Goal: Task Accomplishment & Management: Complete application form

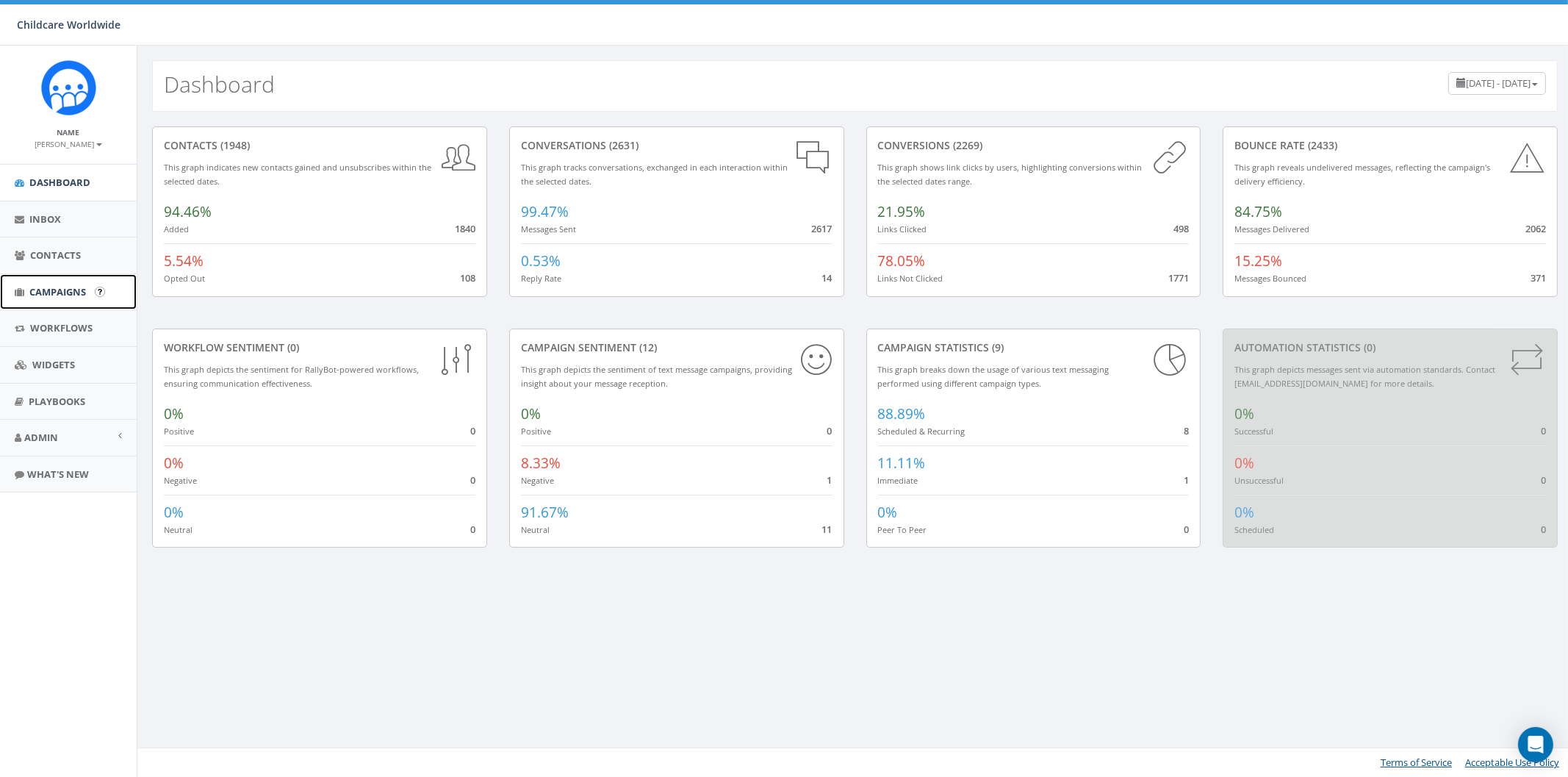
click at [68, 288] on span "Campaigns" at bounding box center [57, 292] width 56 height 14
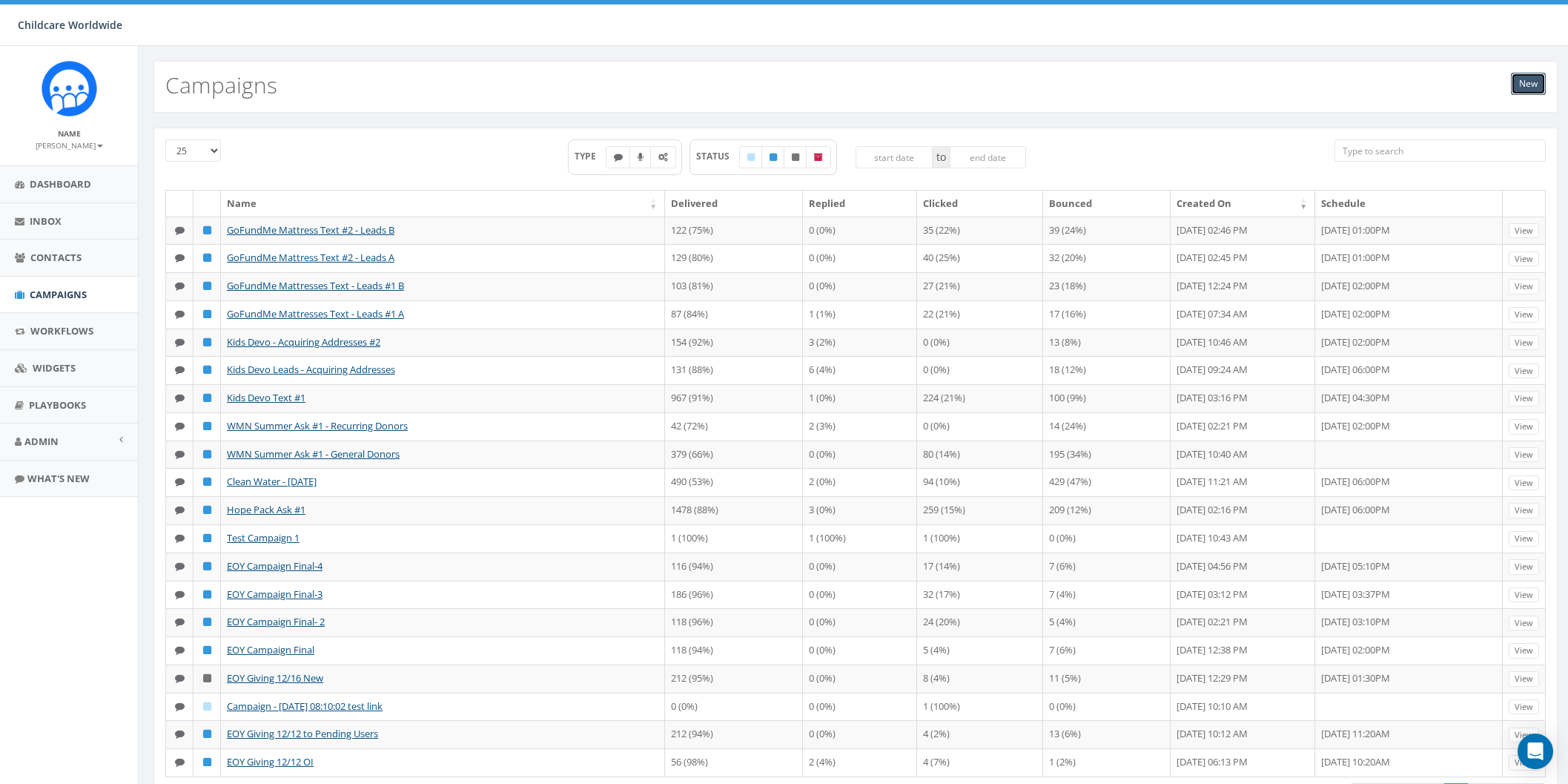
click at [1532, 86] on link "New" at bounding box center [1528, 84] width 34 height 23
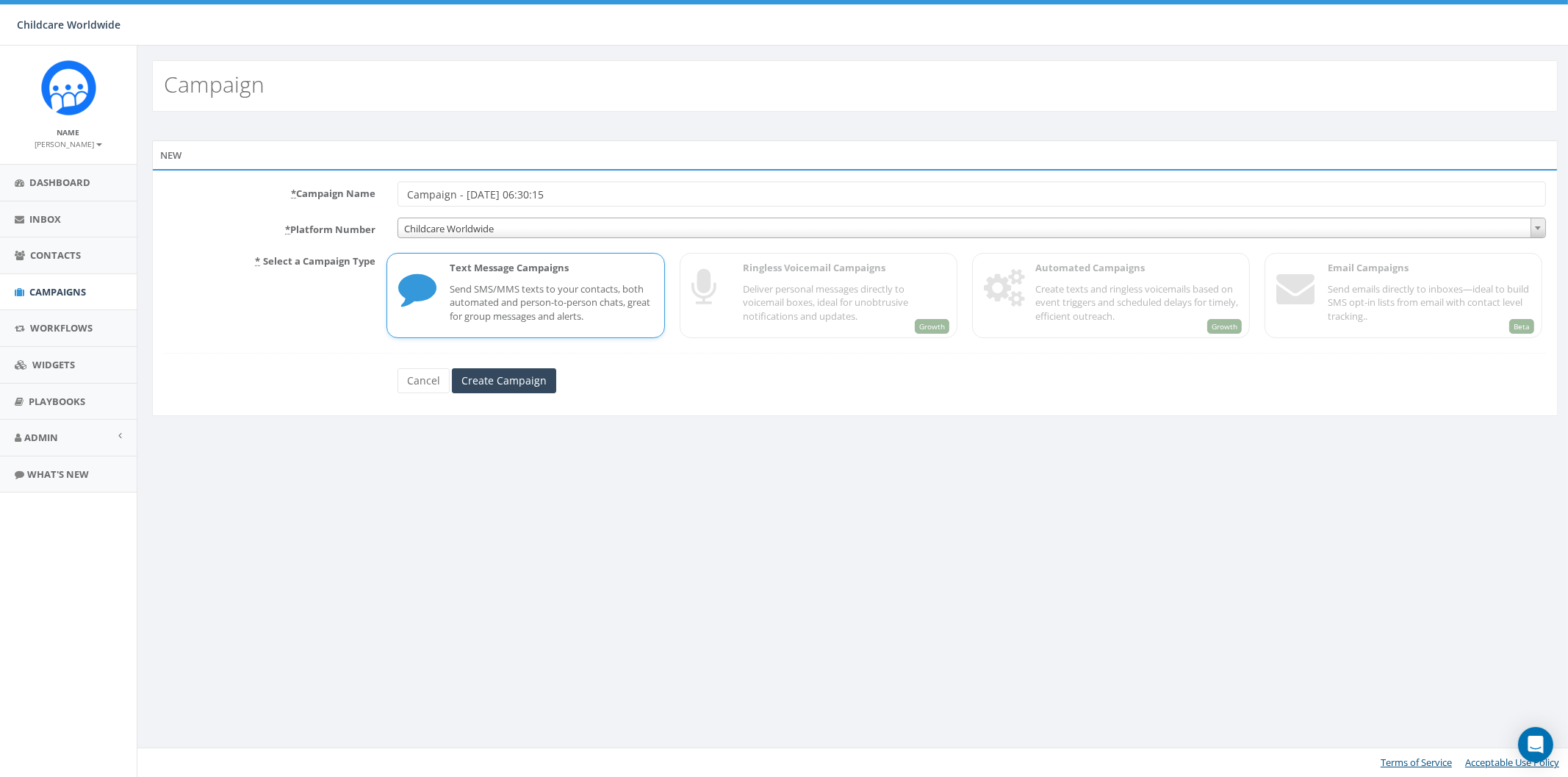
drag, startPoint x: 619, startPoint y: 198, endPoint x: 297, endPoint y: 197, distance: 322.0
click at [297, 197] on div "* Campaign Name Campaign - 08/21/2025, 06:30:15" at bounding box center [855, 194] width 1404 height 25
type input "GoFundMe Text #3 - Donors & Sponsors"
click at [485, 388] on input "Create Campaign" at bounding box center [503, 381] width 104 height 25
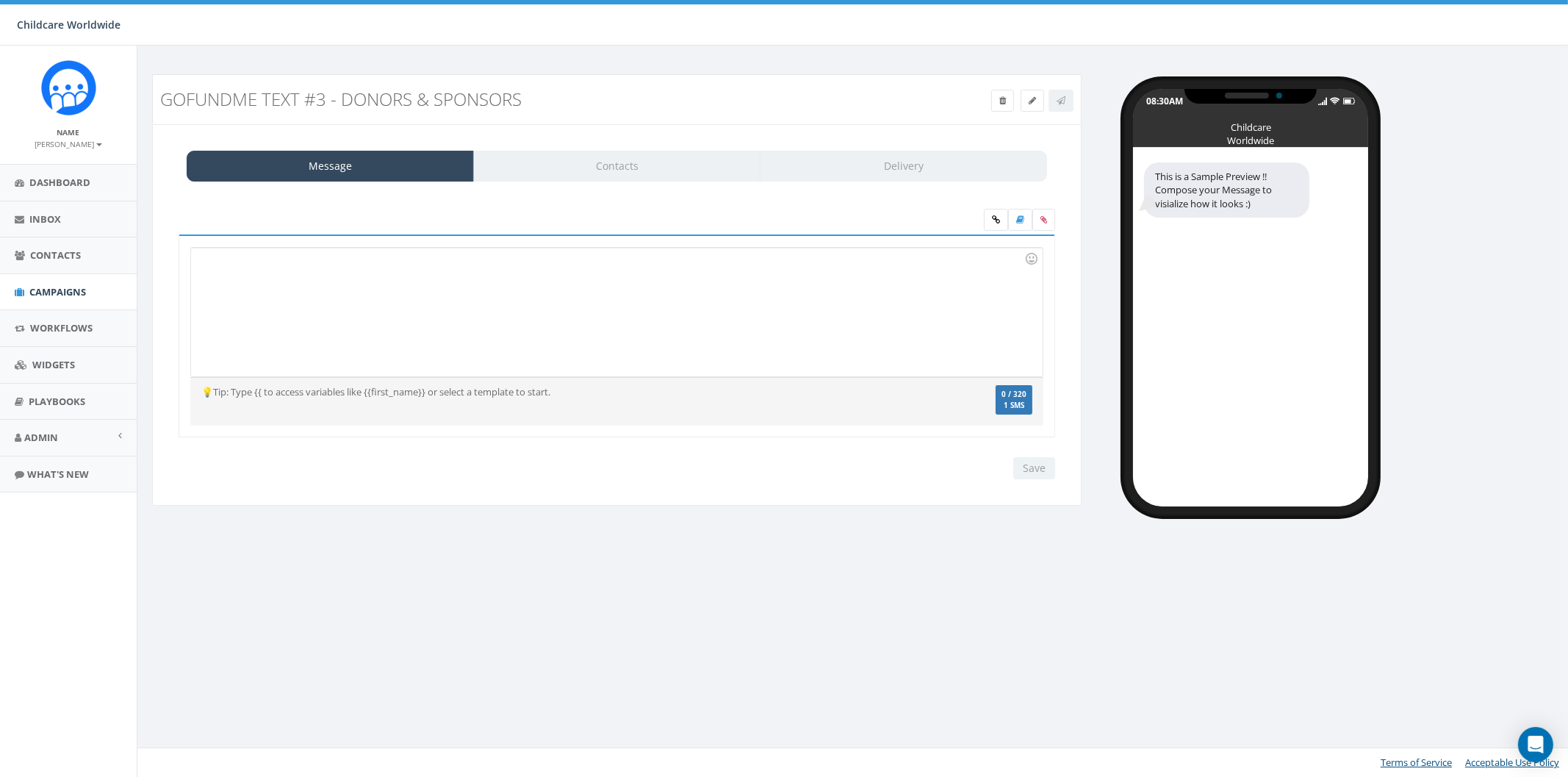
click at [727, 303] on div at bounding box center [616, 312] width 851 height 129
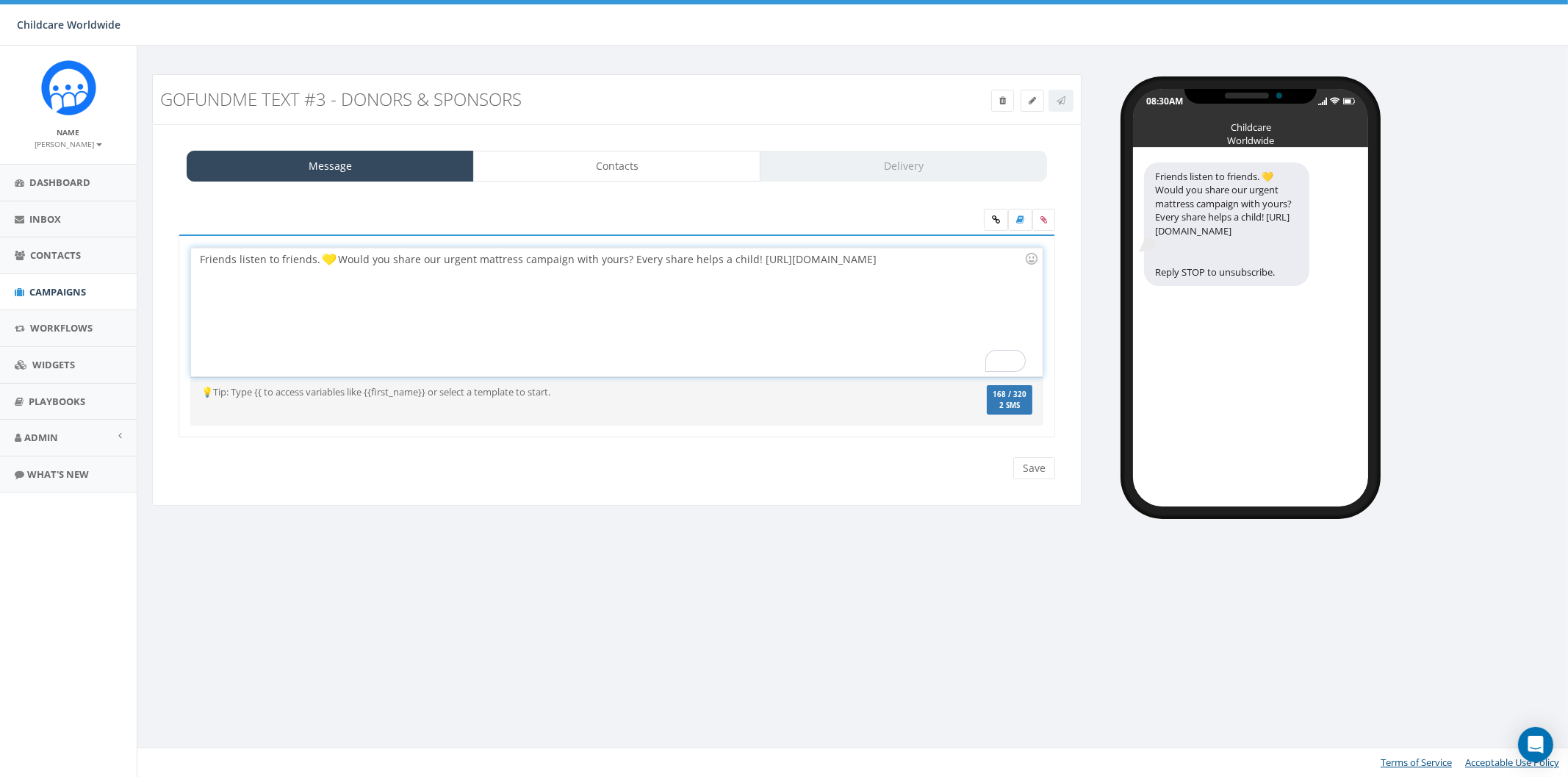
click at [751, 258] on div "Friends listen to friends. Would you share our urgent mattress campaign with yo…" at bounding box center [616, 312] width 851 height 129
drag, startPoint x: 995, startPoint y: 260, endPoint x: 858, endPoint y: 255, distance: 137.1
click at [858, 255] on div "Friends listen to friends. Would you share our urgent mattress campaign with yo…" at bounding box center [616, 312] width 851 height 129
click at [996, 218] on icon at bounding box center [996, 219] width 8 height 9
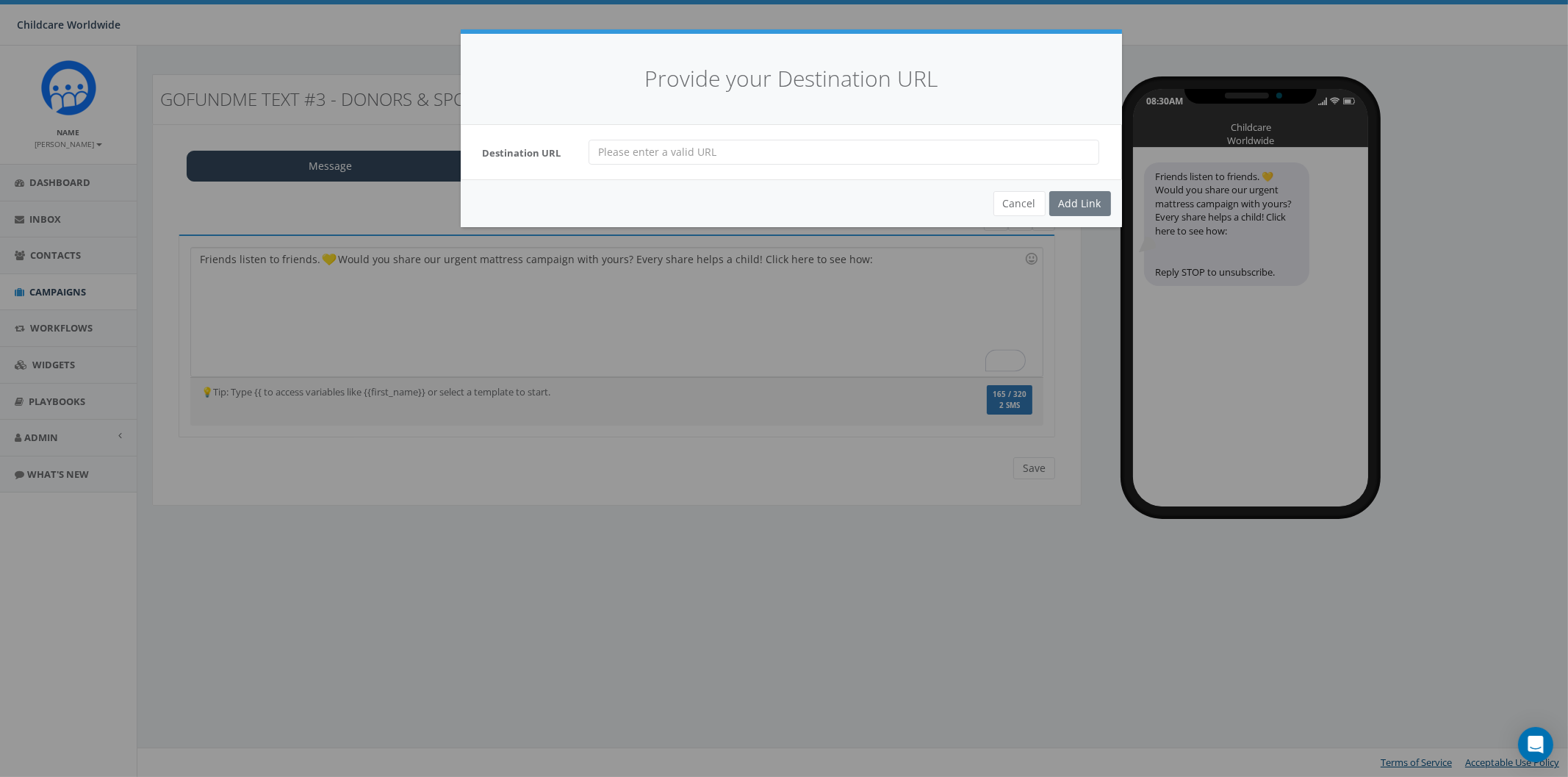
click at [665, 155] on input "url" at bounding box center [844, 152] width 511 height 25
paste input "https://gofund.me/d972671c"
type input "https://gofund.me/d972671c"
click at [1073, 200] on div "Add Link" at bounding box center [1079, 204] width 61 height 25
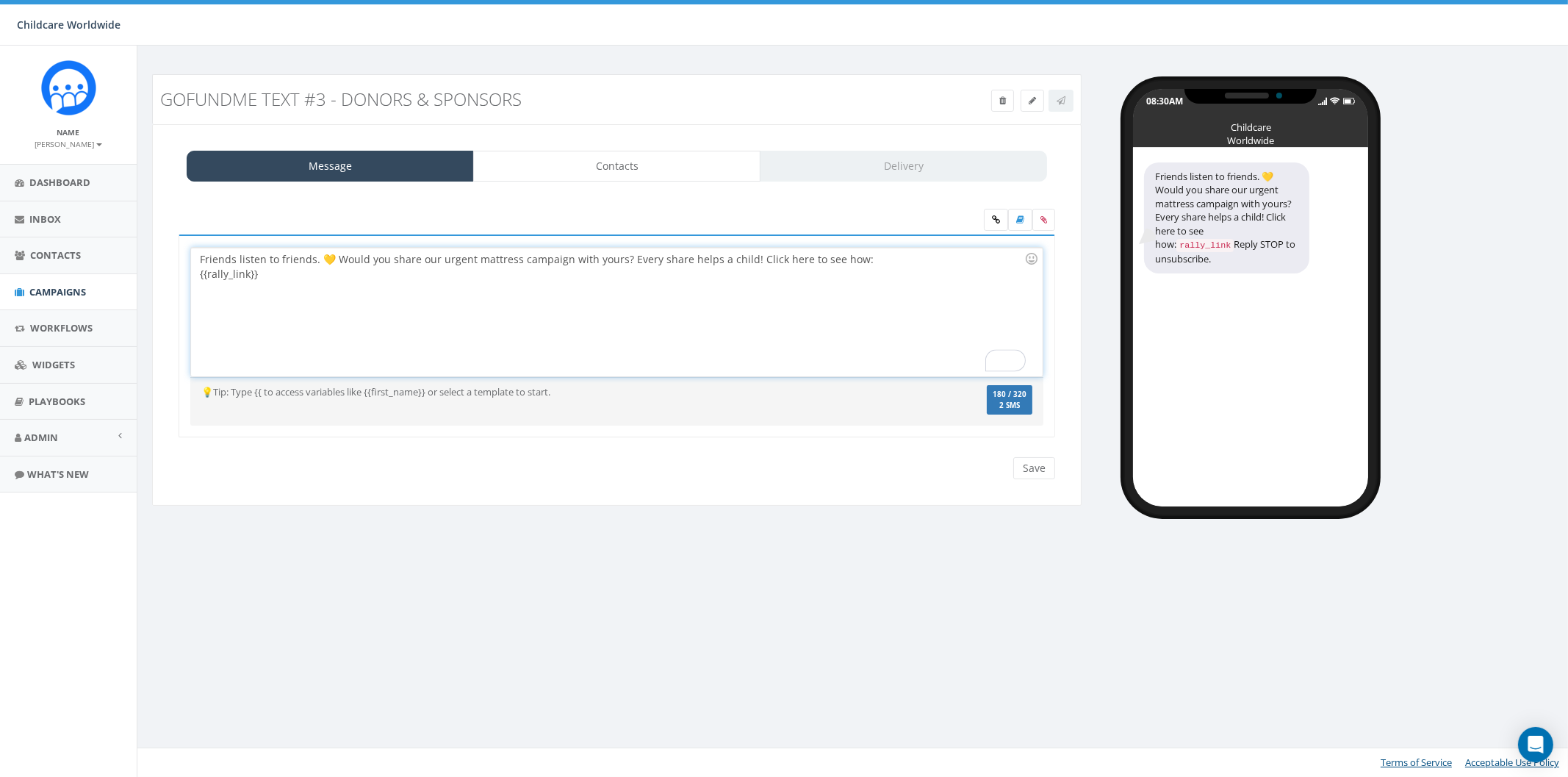
click at [203, 281] on div "Friends listen to friends. 💛 Would you share our urgent mattress campaign with …" at bounding box center [616, 312] width 851 height 129
click at [1028, 462] on input "Save" at bounding box center [1034, 468] width 42 height 22
click at [1048, 221] on label at bounding box center [1043, 219] width 22 height 22
click at [0, 0] on input "file" at bounding box center [0, 0] width 0 height 0
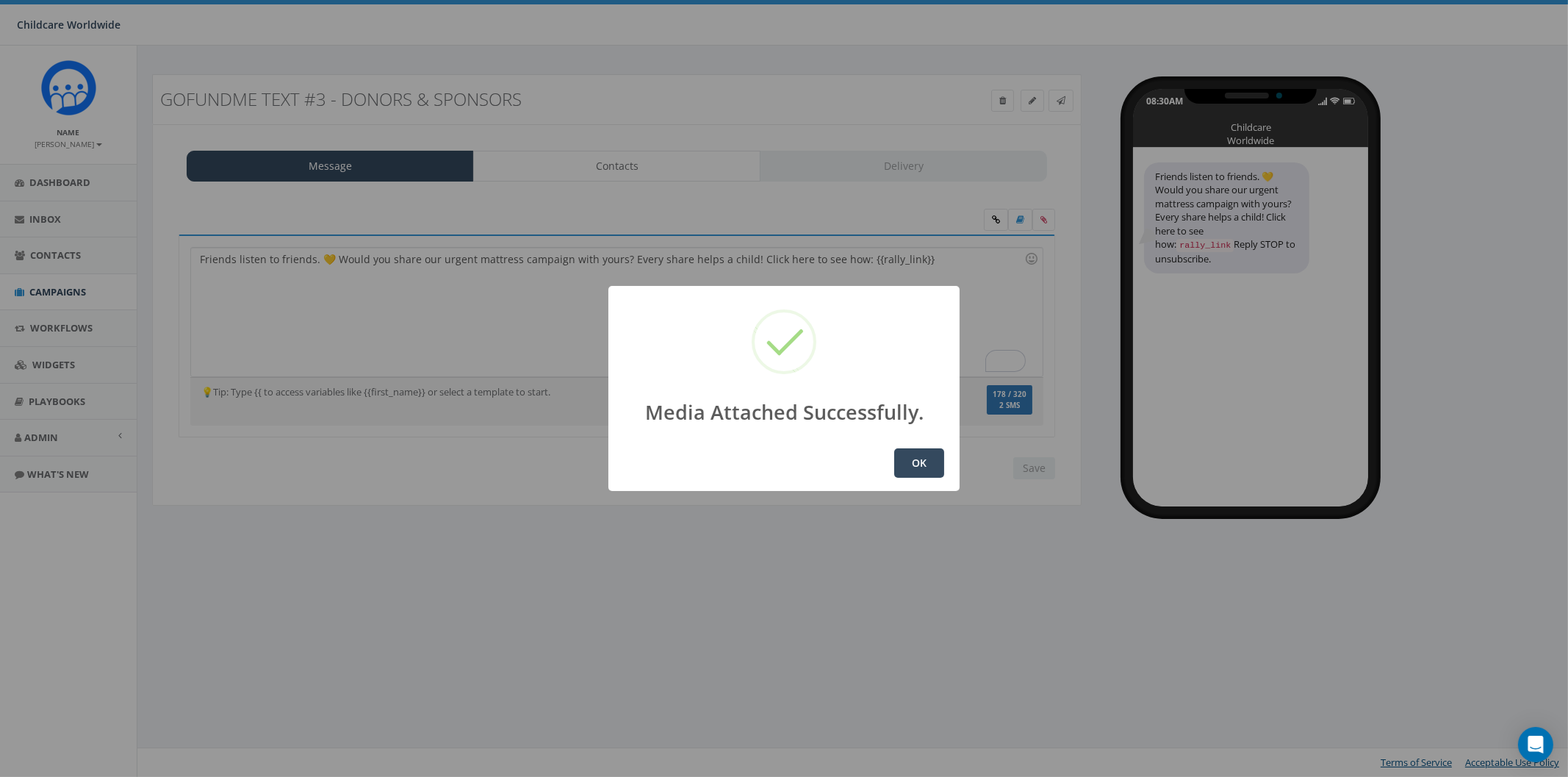
click at [919, 462] on button "OK" at bounding box center [919, 463] width 50 height 29
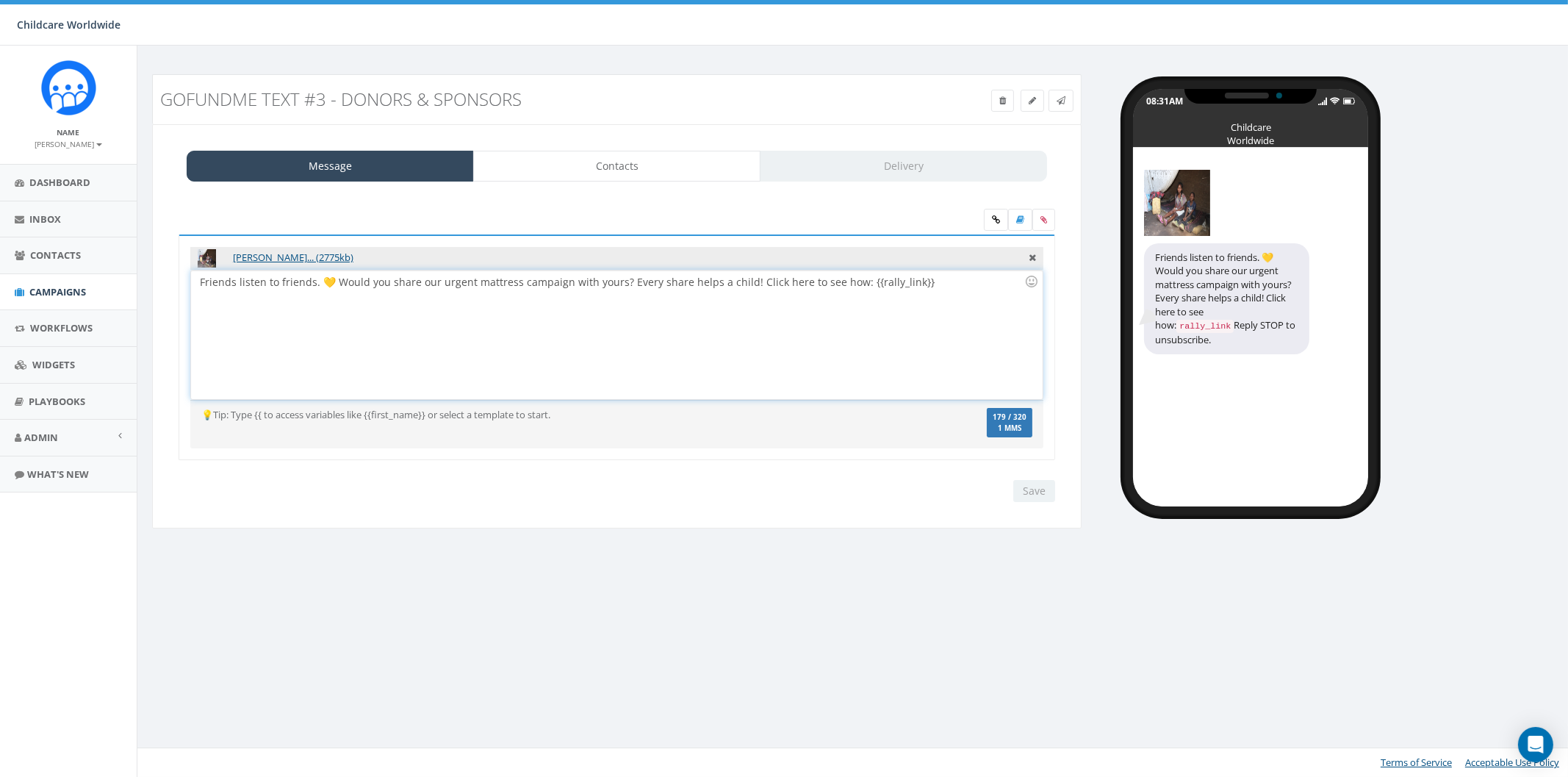
drag, startPoint x: 740, startPoint y: 282, endPoint x: 766, endPoint y: 286, distance: 26.3
click at [741, 282] on div "Friends listen to friends. 💛 Would you share our urgent mattress campaign with …" at bounding box center [616, 335] width 851 height 129
drag, startPoint x: 199, startPoint y: 283, endPoint x: 746, endPoint y: 285, distance: 547.0
click at [746, 285] on div "Friends listen to friends. Would you share our urgent mattress campaign with yo…" at bounding box center [616, 335] width 851 height 129
click at [1029, 488] on input "Save" at bounding box center [1034, 491] width 42 height 22
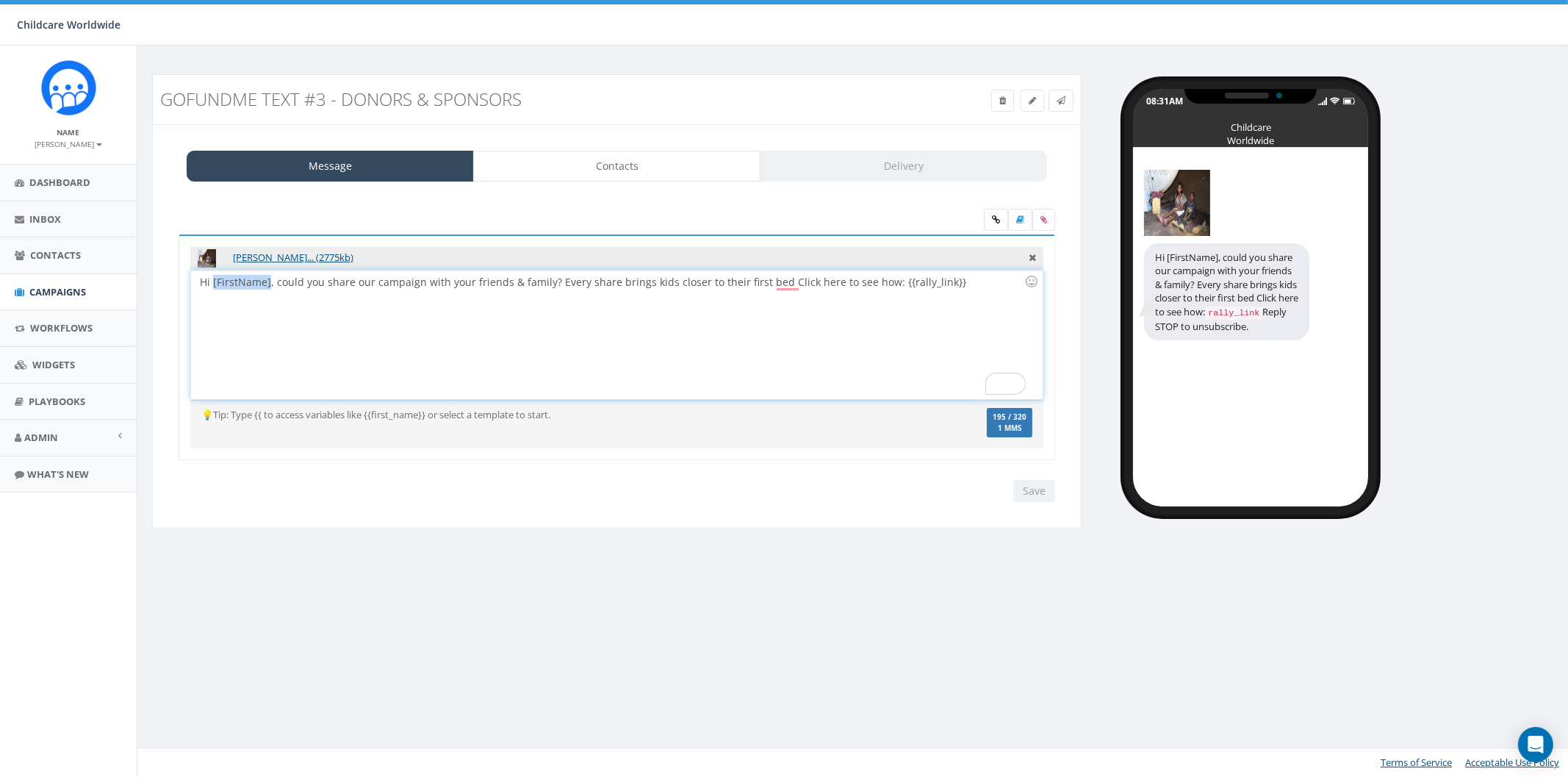
drag, startPoint x: 268, startPoint y: 279, endPoint x: 349, endPoint y: 292, distance: 82.0
click at [225, 284] on div "Hi [FirstName], could you share our campaign with your friends & family? Every …" at bounding box center [616, 335] width 851 height 129
click at [1019, 221] on icon at bounding box center [1020, 219] width 8 height 9
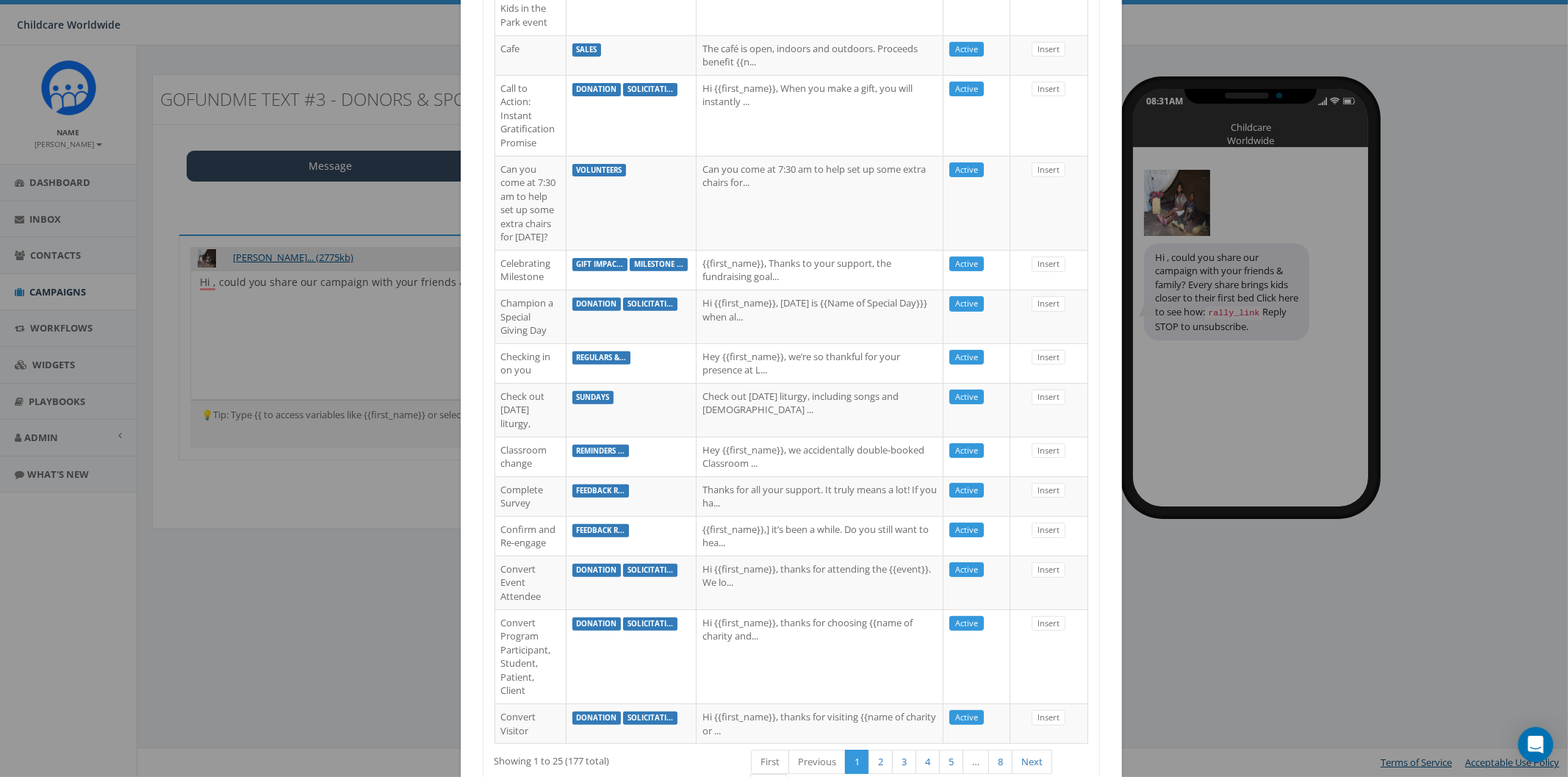
scroll to position [1033, 0]
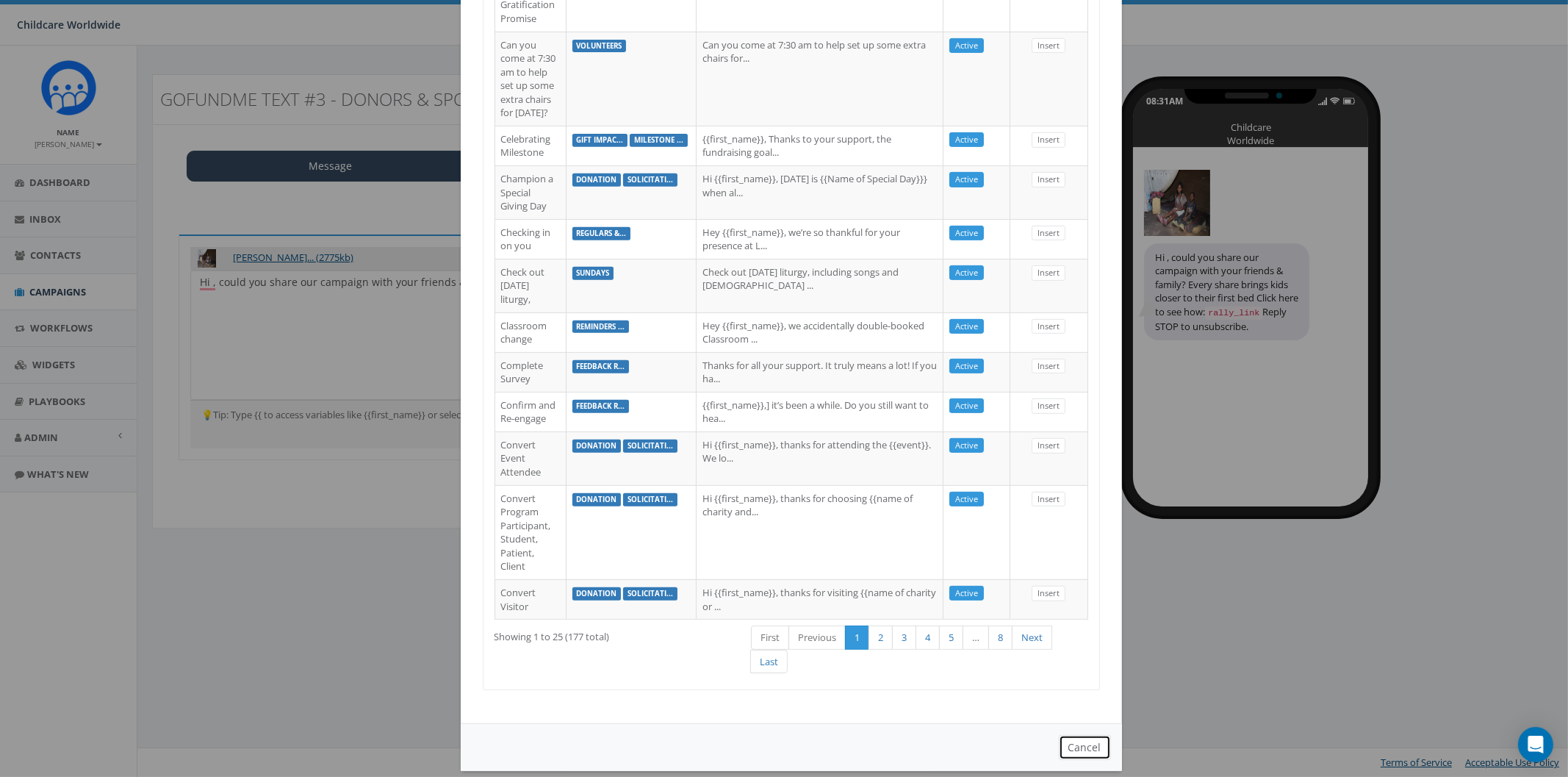
click at [1073, 735] on button "Cancel" at bounding box center [1085, 748] width 53 height 25
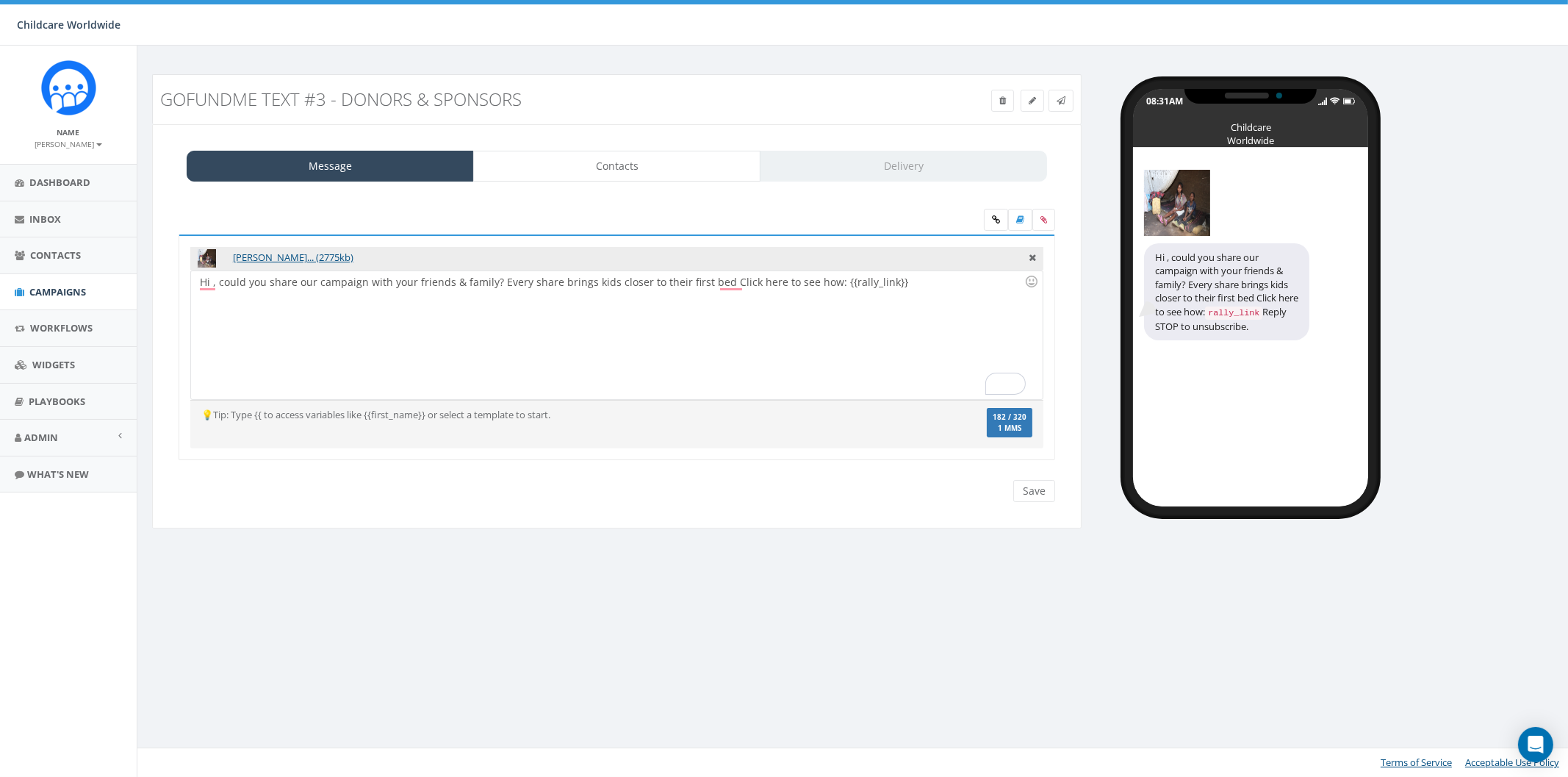
click at [216, 287] on div "Hi , could you share our campaign with your friends & family? Every share bring…" at bounding box center [616, 335] width 851 height 129
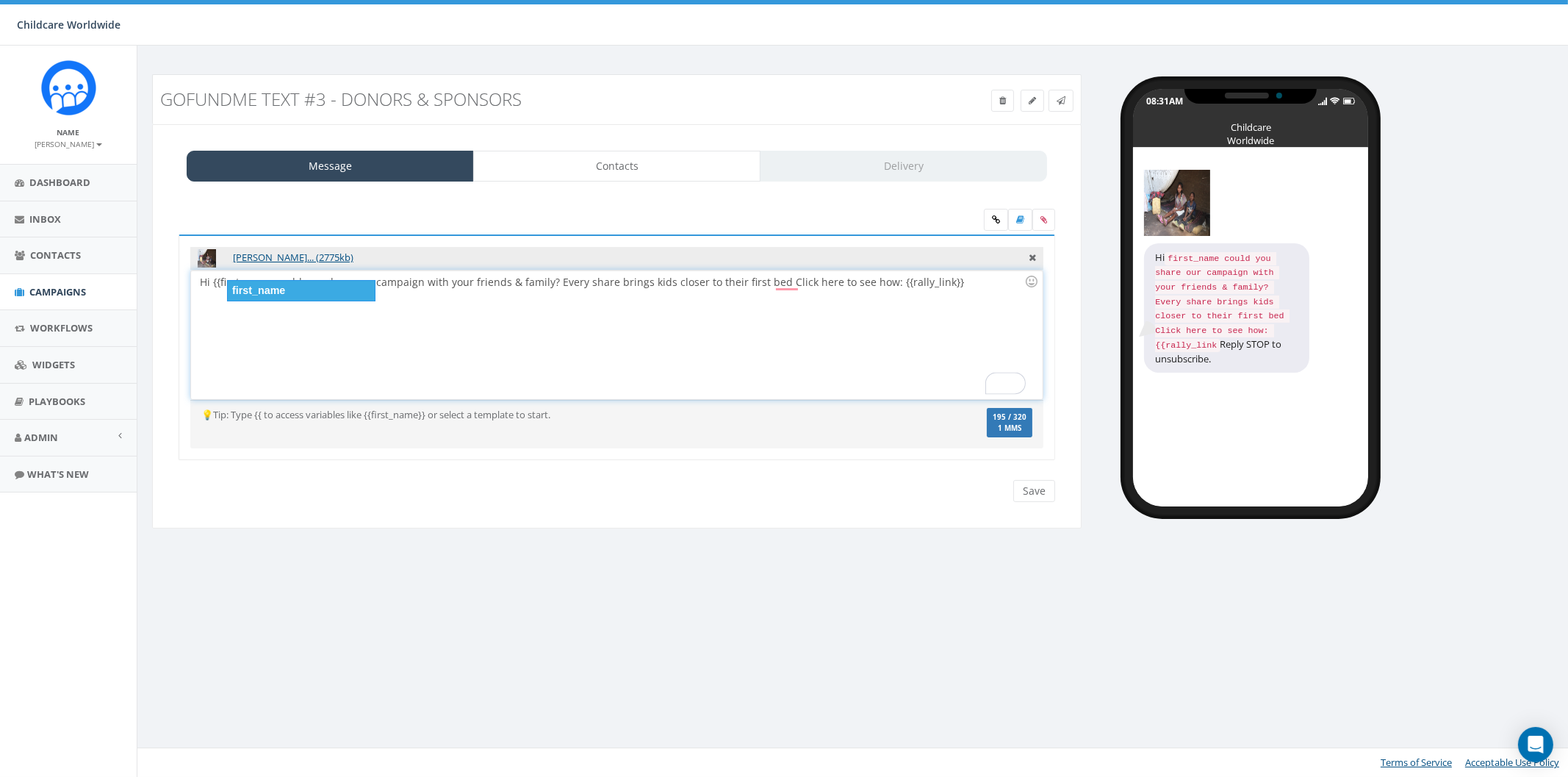
click at [280, 293] on div "first_name" at bounding box center [301, 290] width 149 height 20
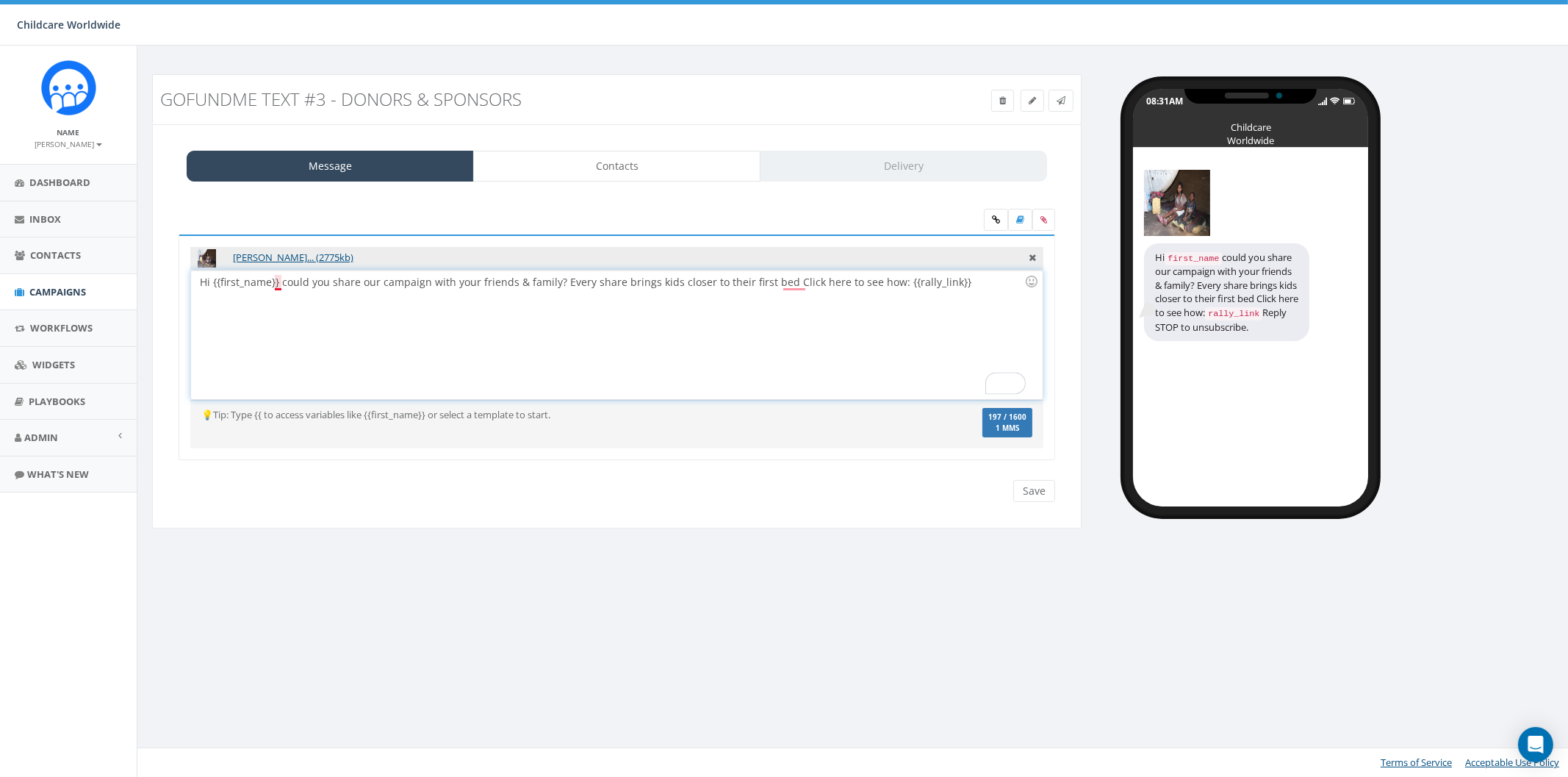
click at [279, 277] on div "Hi {{first_name}} could you share our campaign with your friends & family? Ever…" at bounding box center [616, 335] width 851 height 129
click at [413, 343] on div "Hi {{first_name}}, could you share our campaign with your friends & family? Eve…" at bounding box center [616, 335] width 851 height 129
click at [783, 280] on div "Hi {{first_name}}, could you share our campaign with your friends & family? Eve…" at bounding box center [616, 335] width 851 height 129
click at [820, 326] on div "Hi {{first_name}}, could you share our campaign with your friends & family? Eve…" at bounding box center [616, 335] width 851 height 129
click at [1042, 487] on input "Save" at bounding box center [1034, 491] width 42 height 22
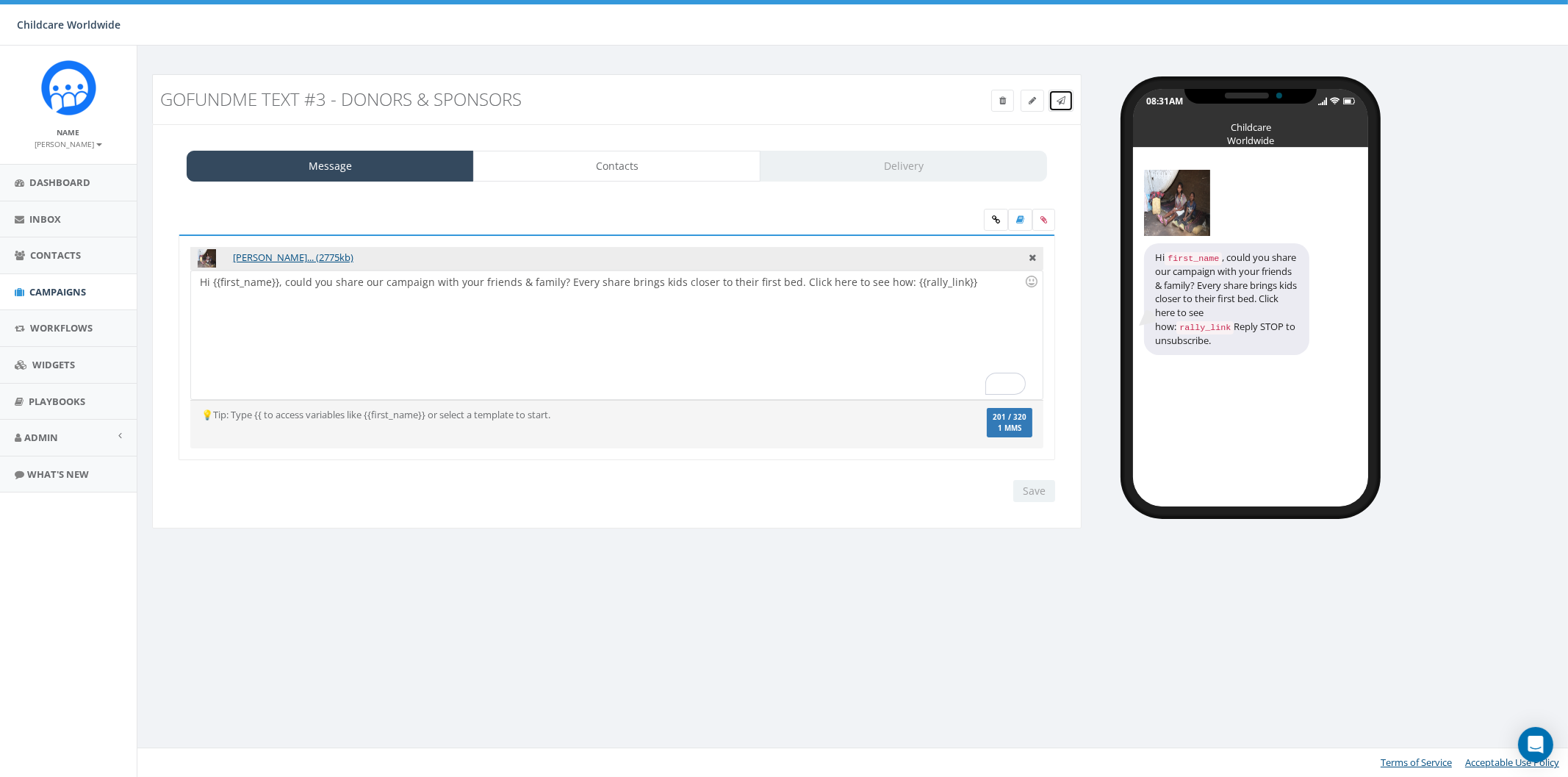
click at [1066, 103] on icon at bounding box center [1061, 100] width 9 height 9
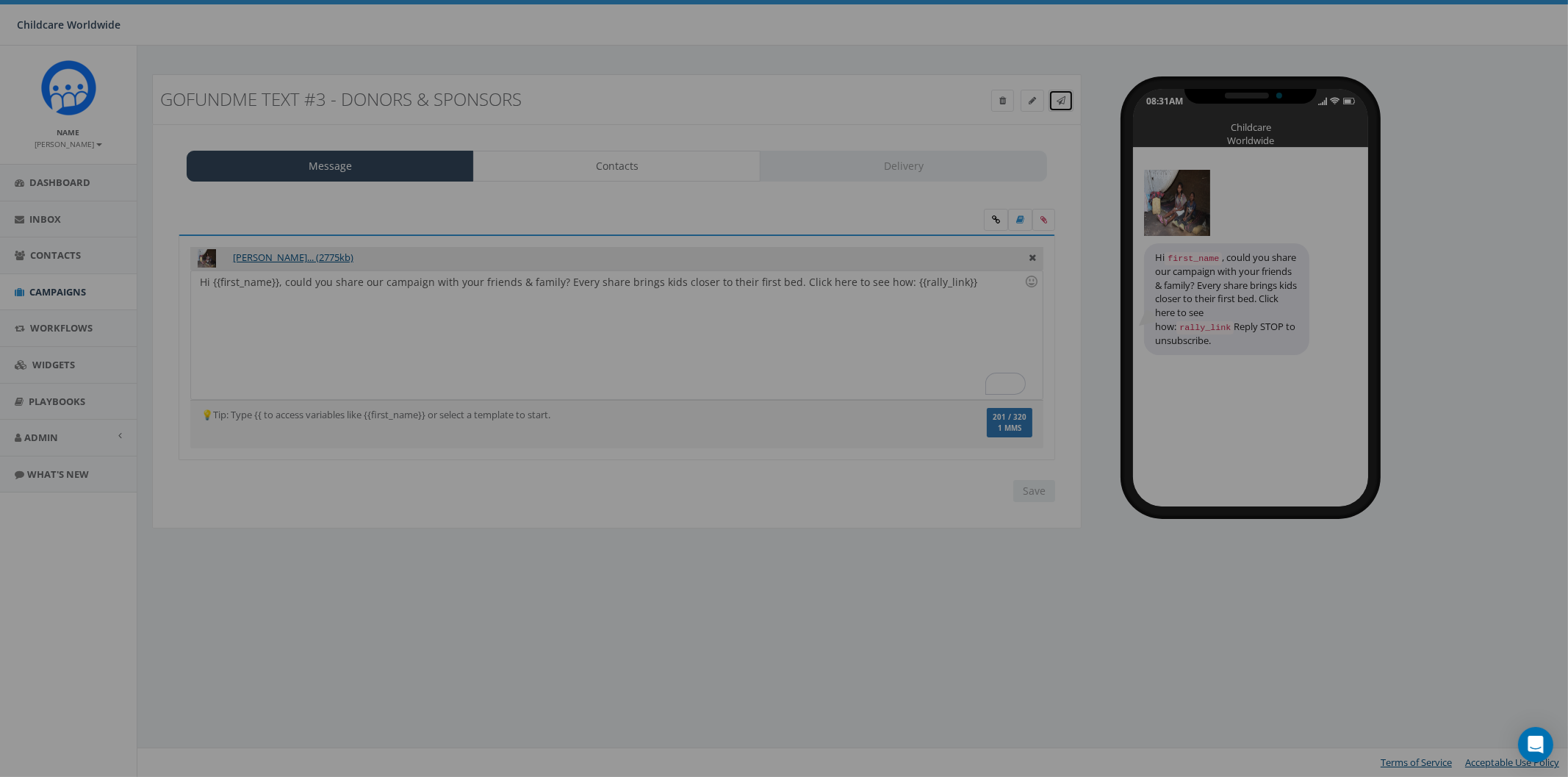
scroll to position [0, 0]
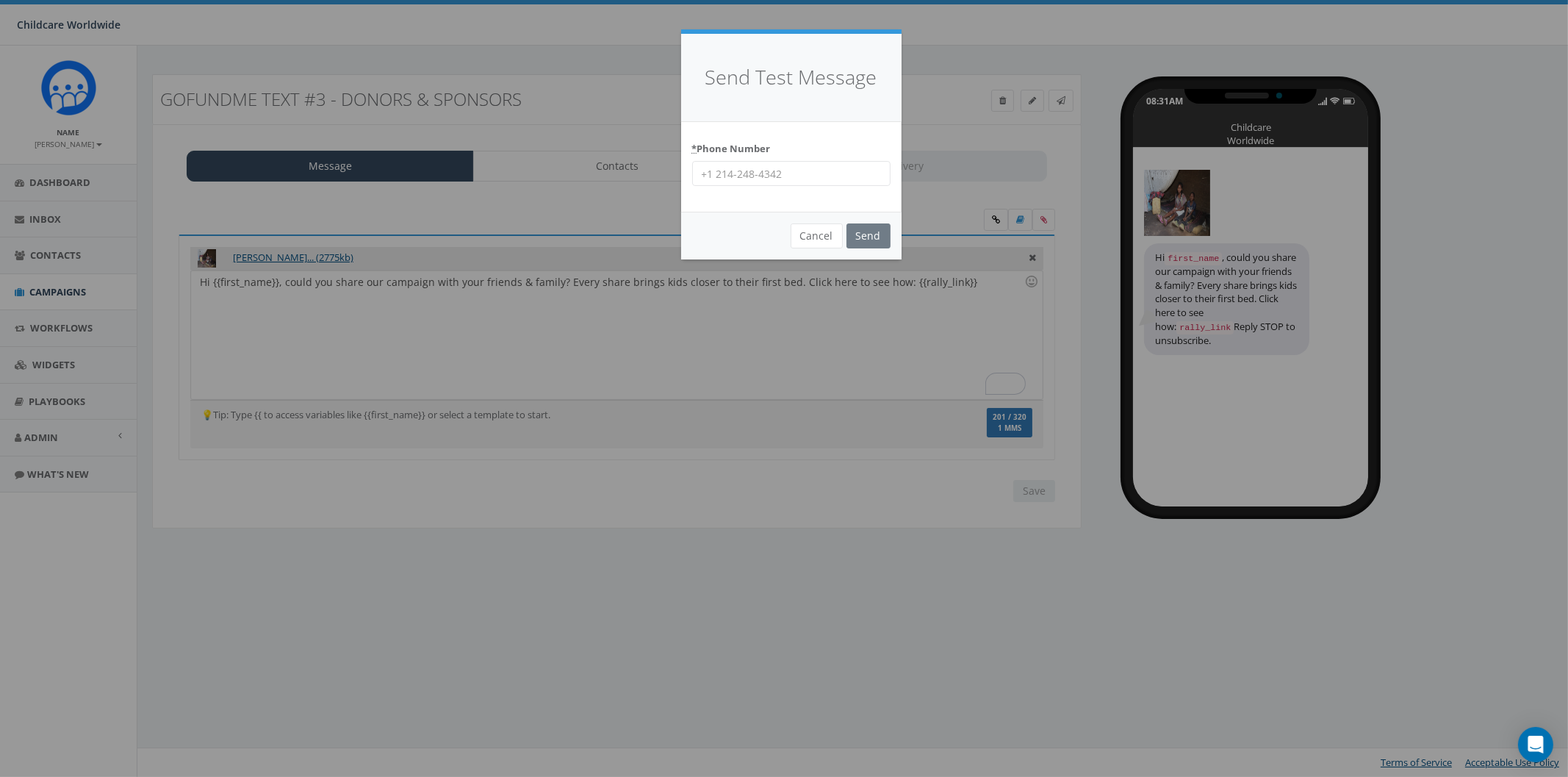
click at [782, 181] on input "* Phone Number" at bounding box center [791, 173] width 199 height 25
type input "2066172151"
click at [862, 224] on input "Send" at bounding box center [868, 237] width 44 height 25
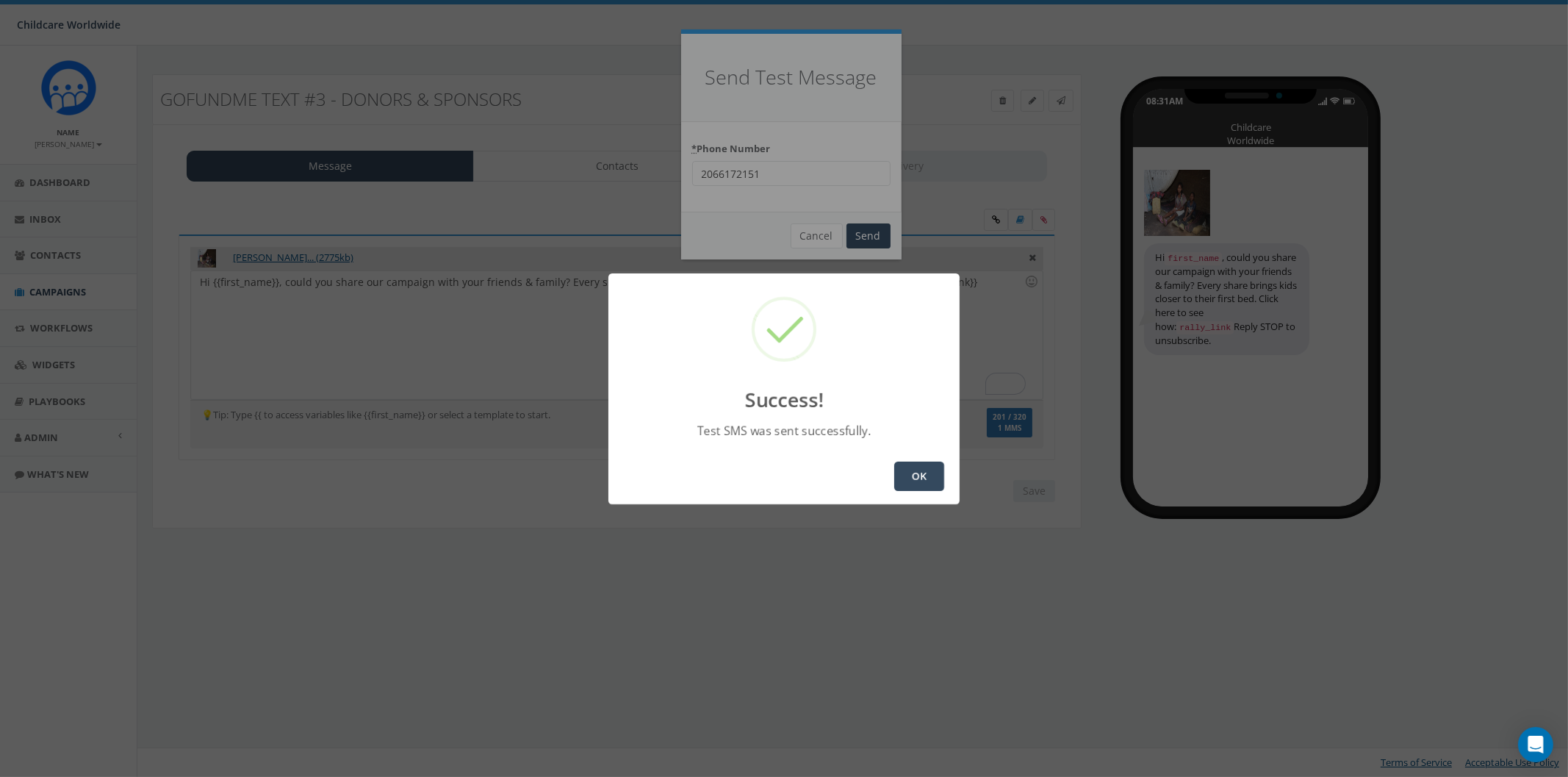
click at [907, 459] on div "OK" at bounding box center [784, 476] width 351 height 56
click at [913, 475] on button "OK" at bounding box center [919, 476] width 50 height 29
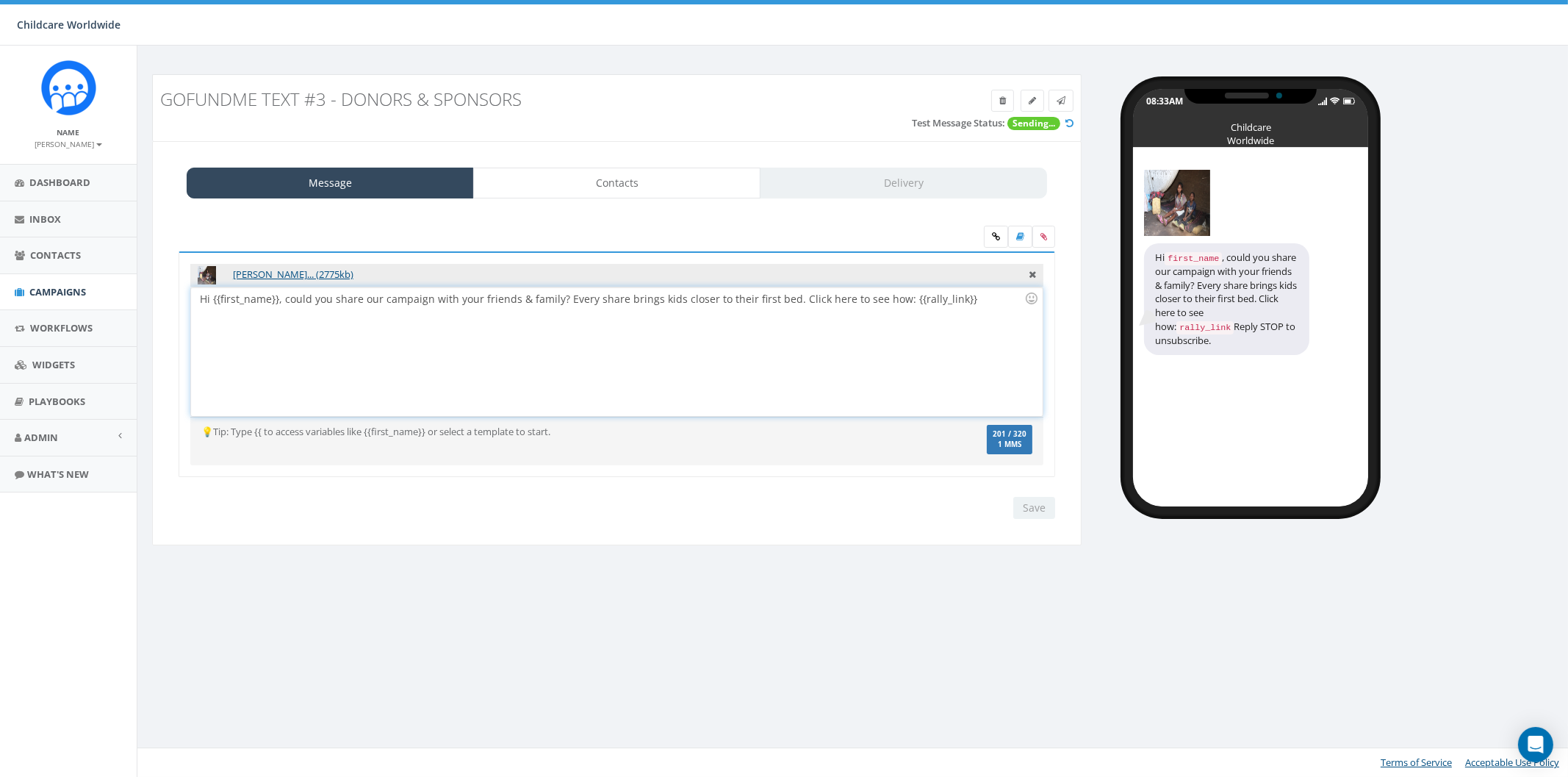
click at [195, 299] on div "Hi {{first_name}}, could you share our campaign with your friends & family? Eve…" at bounding box center [616, 352] width 851 height 129
click at [1037, 505] on input "Save" at bounding box center [1034, 507] width 42 height 22
click at [64, 437] on link "Admin" at bounding box center [68, 437] width 136 height 36
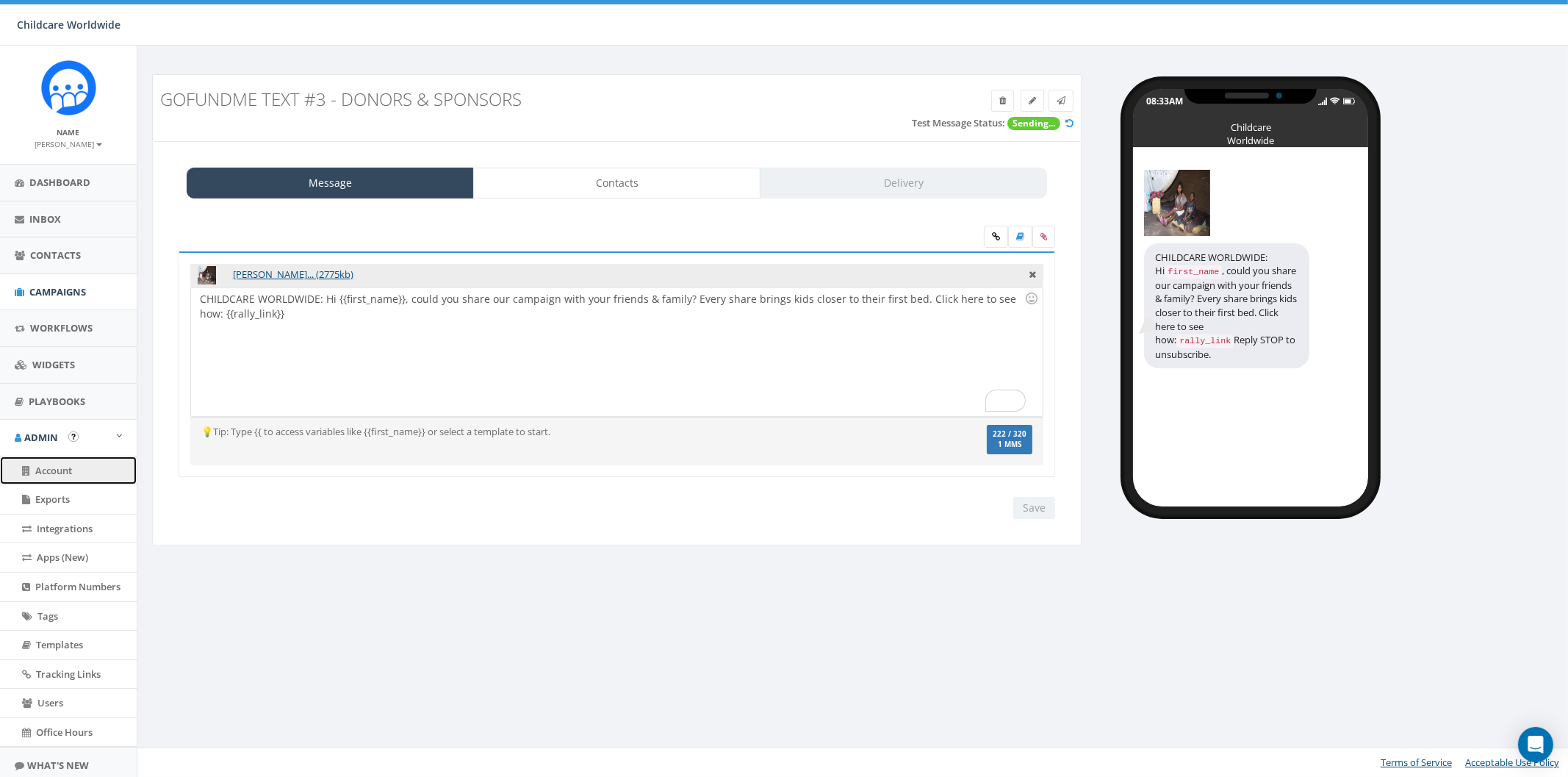
click at [68, 469] on span "Account" at bounding box center [54, 470] width 37 height 14
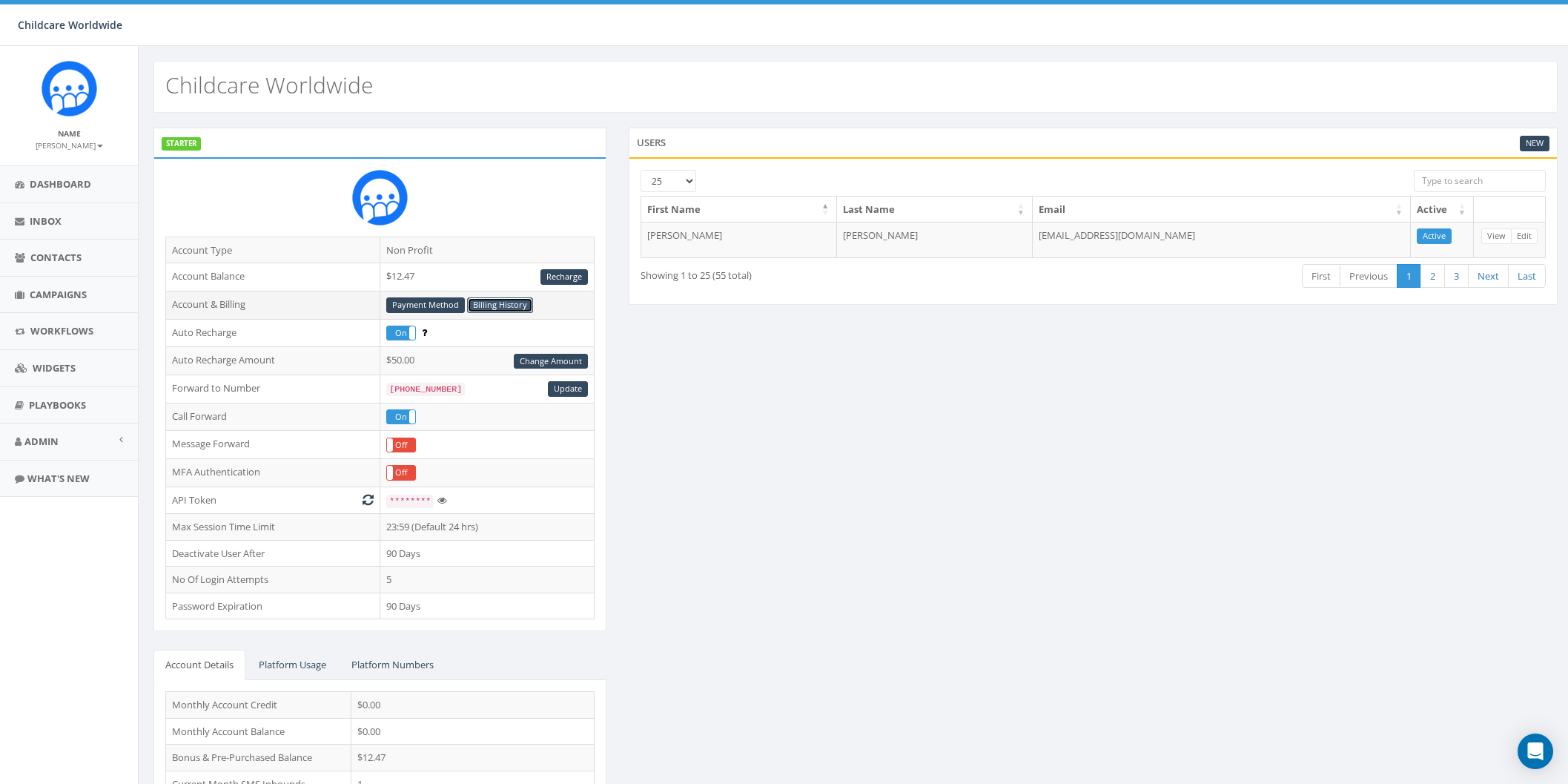
click at [504, 305] on link "Billing History" at bounding box center [500, 306] width 66 height 16
click at [507, 310] on link "Billing History" at bounding box center [500, 306] width 66 height 16
